Goal: Task Accomplishment & Management: Manage account settings

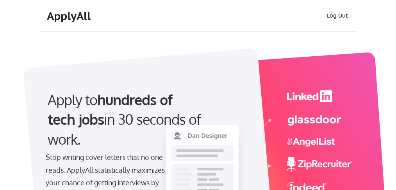
select select ""technical_project_program_mgmt""
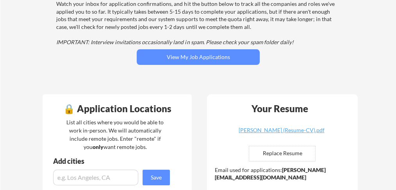
scroll to position [78, 0]
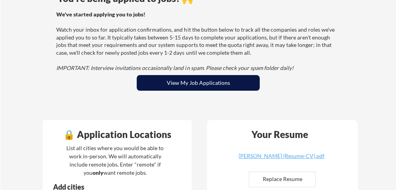
click at [215, 84] on button "View My Job Applications" at bounding box center [198, 83] width 123 height 16
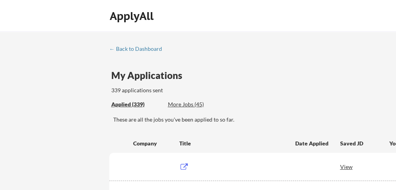
drag, startPoint x: 391, startPoint y: 0, endPoint x: 414, endPoint y: 109, distance: 111.8
click at [396, 109] on div "Applied (339) More Jobs (45)" at bounding box center [298, 105] width 374 height 16
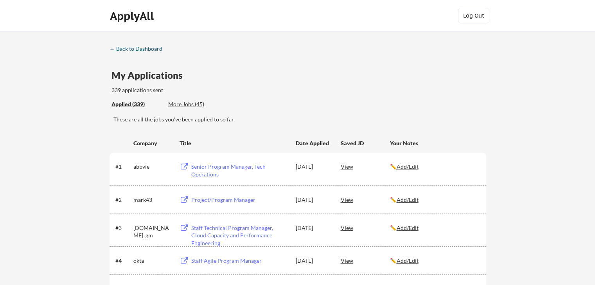
click at [137, 50] on div "← Back to Dashboard" at bounding box center [138, 48] width 59 height 5
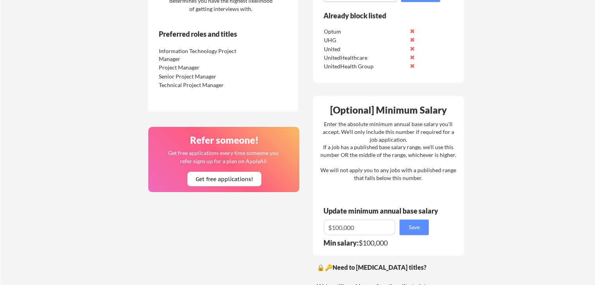
scroll to position [469, 0]
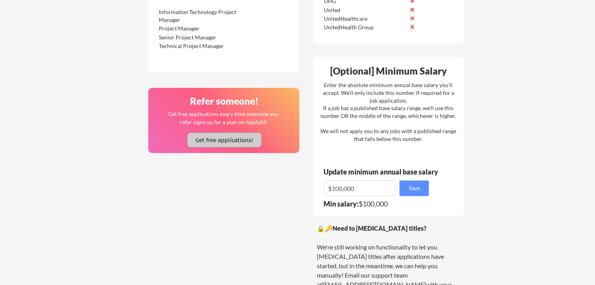
click at [252, 142] on button "Get free applications!" at bounding box center [224, 140] width 74 height 14
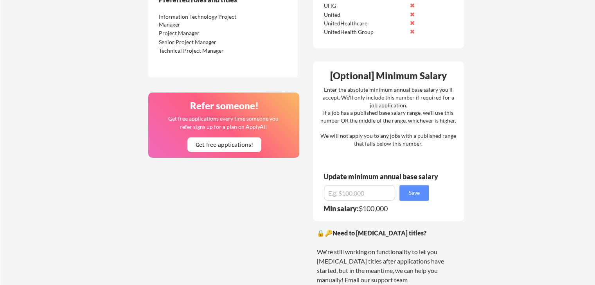
scroll to position [543, 0]
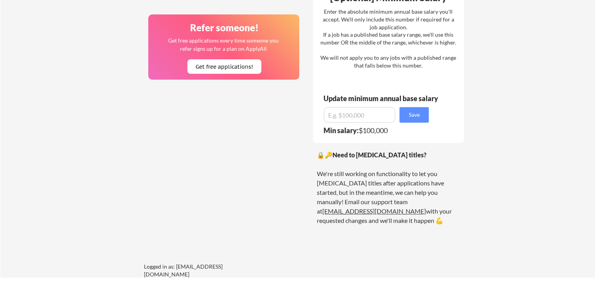
click at [361, 208] on link "[EMAIL_ADDRESS][DOMAIN_NAME]" at bounding box center [374, 211] width 104 height 7
drag, startPoint x: 415, startPoint y: 202, endPoint x: 361, endPoint y: 201, distance: 54.0
click at [361, 201] on div "🔒🔑 Need to [MEDICAL_DATA] titles? We're still working on functionality to let y…" at bounding box center [388, 187] width 143 height 75
copy div "[EMAIL_ADDRESS][DOMAIN_NAME]"
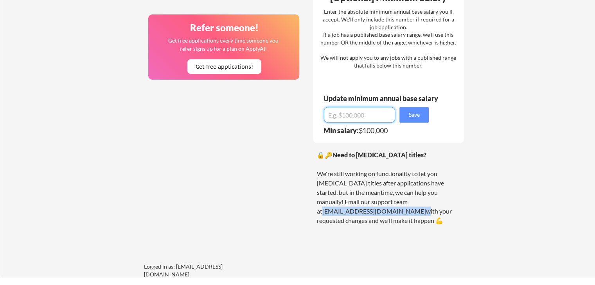
click at [355, 118] on input "input" at bounding box center [359, 115] width 71 height 16
drag, startPoint x: 358, startPoint y: 115, endPoint x: 317, endPoint y: 115, distance: 40.3
click at [317, 115] on div "[Optional] Minimum Salary Enter the absolute minimum annual base salary you'll …" at bounding box center [388, 63] width 151 height 160
click at [339, 115] on input "input" at bounding box center [359, 115] width 71 height 16
type input "$80,000"
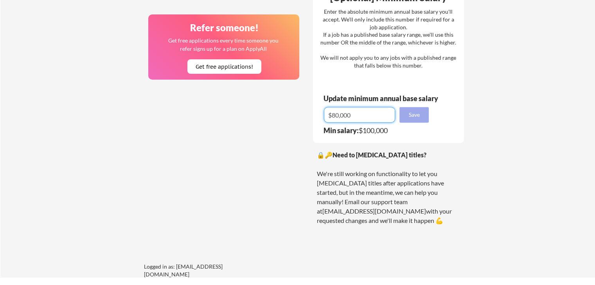
click at [403, 116] on button "Save" at bounding box center [413, 115] width 29 height 16
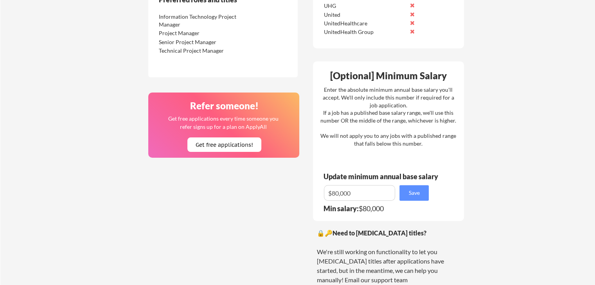
scroll to position [425, 0]
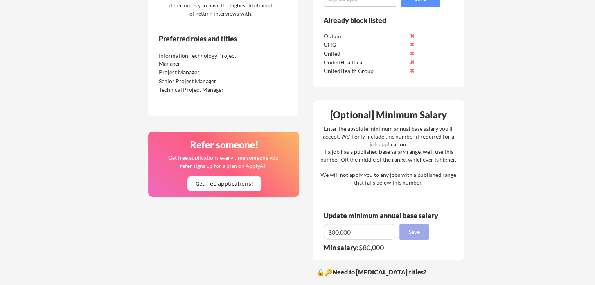
click at [417, 229] on button "Save" at bounding box center [413, 232] width 29 height 16
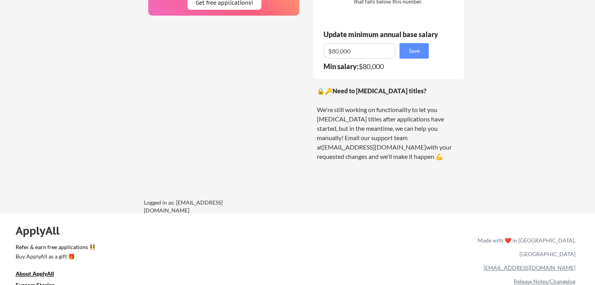
scroll to position [660, 0]
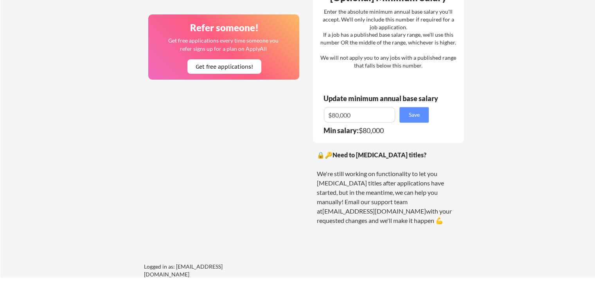
drag, startPoint x: 281, startPoint y: 149, endPoint x: 336, endPoint y: 157, distance: 55.4
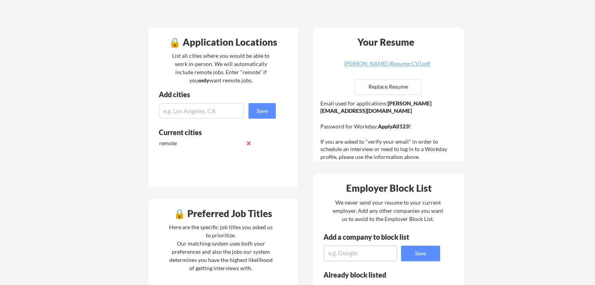
scroll to position [152, 0]
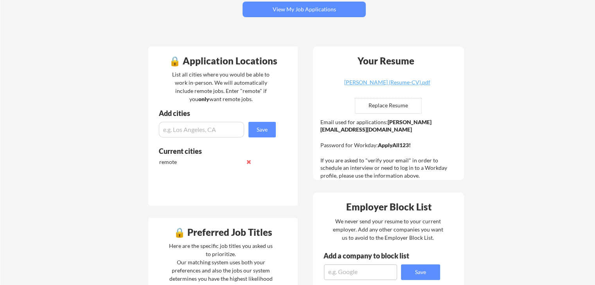
click at [523, 125] on div "Your Dashboard You're being applied to jobs! 🙌 We've started applying you to jo…" at bounding box center [297, 274] width 594 height 789
click at [524, 126] on div "Your Dashboard You're being applied to jobs! 🙌 We've started applying you to jo…" at bounding box center [297, 274] width 594 height 789
click at [535, 124] on div "Your Dashboard You're being applied to jobs! 🙌 We've started applying you to jo…" at bounding box center [297, 274] width 594 height 789
click at [535, 126] on div "Your Dashboard You're being applied to jobs! 🙌 We've started applying you to jo…" at bounding box center [297, 274] width 594 height 789
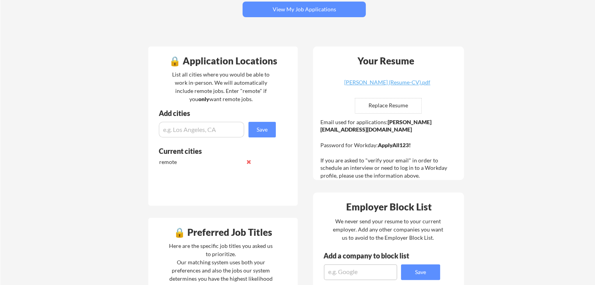
click at [536, 124] on div "Your Dashboard You're being applied to jobs! 🙌 We've started applying you to jo…" at bounding box center [297, 274] width 594 height 789
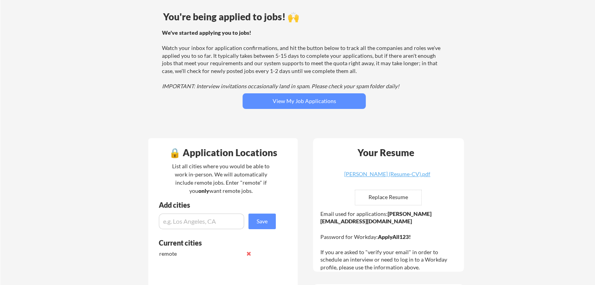
scroll to position [0, 0]
